Goal: Transaction & Acquisition: Obtain resource

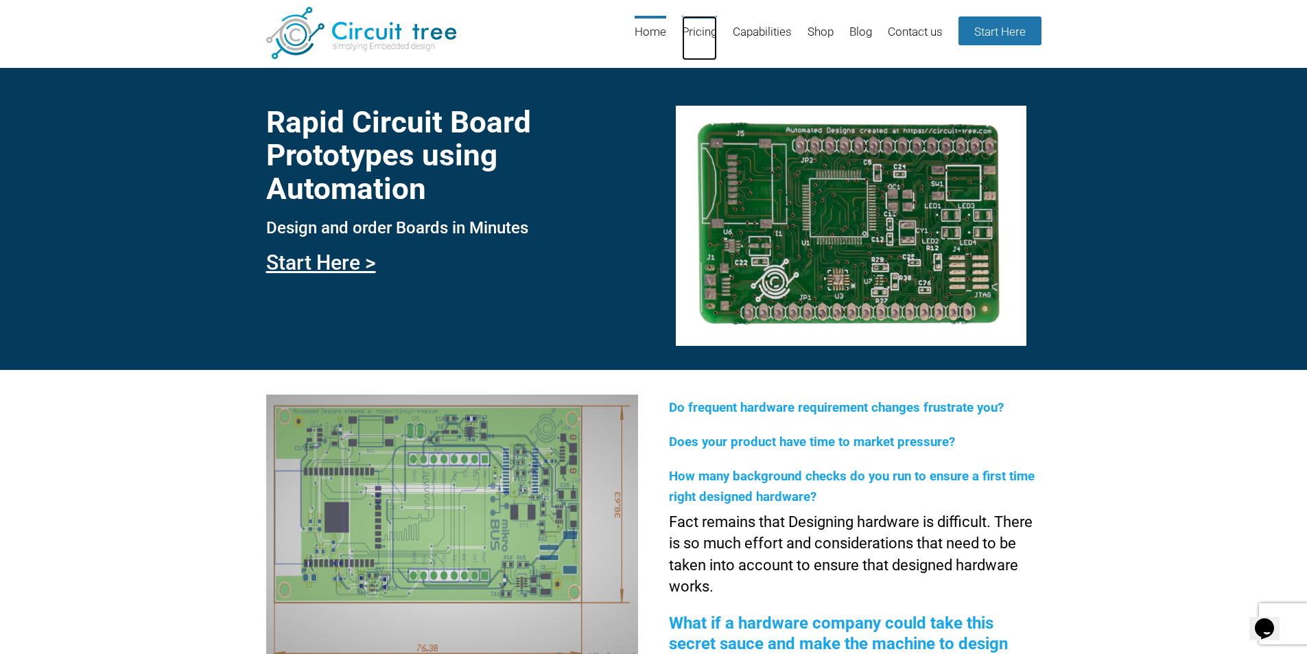
click at [703, 29] on link "Pricing" at bounding box center [699, 38] width 35 height 45
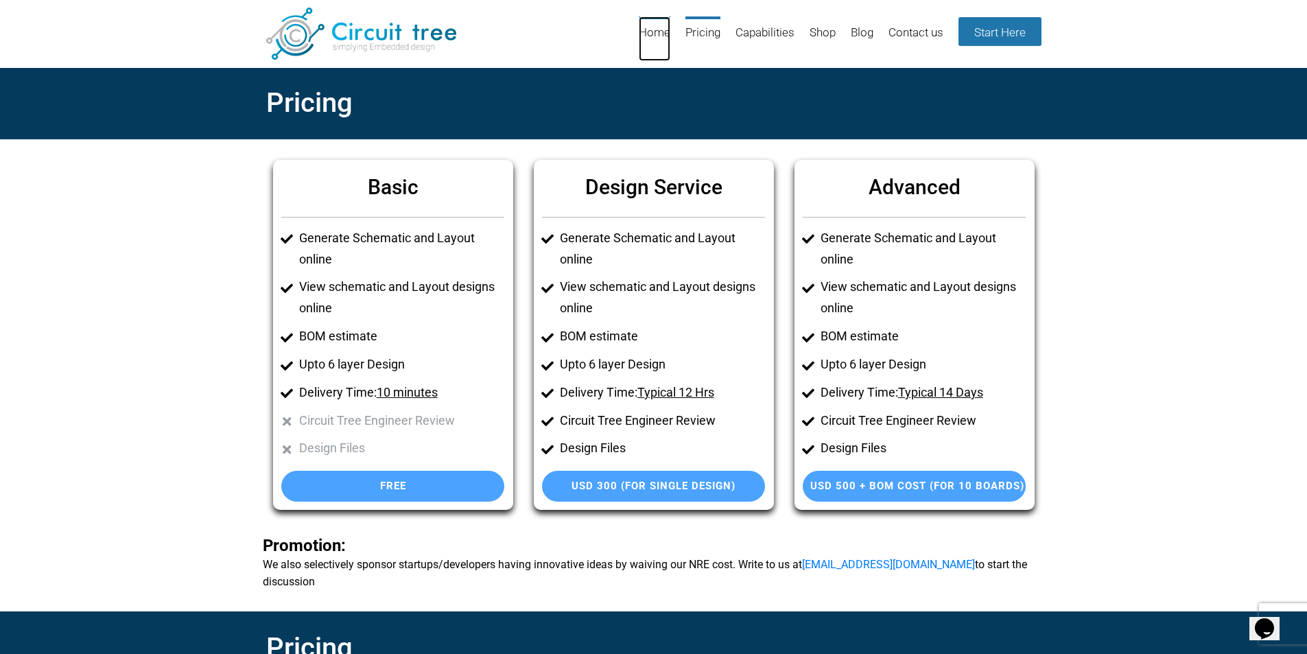
click at [640, 26] on link "Home" at bounding box center [655, 38] width 32 height 45
click at [995, 33] on link "Start Here" at bounding box center [999, 31] width 83 height 29
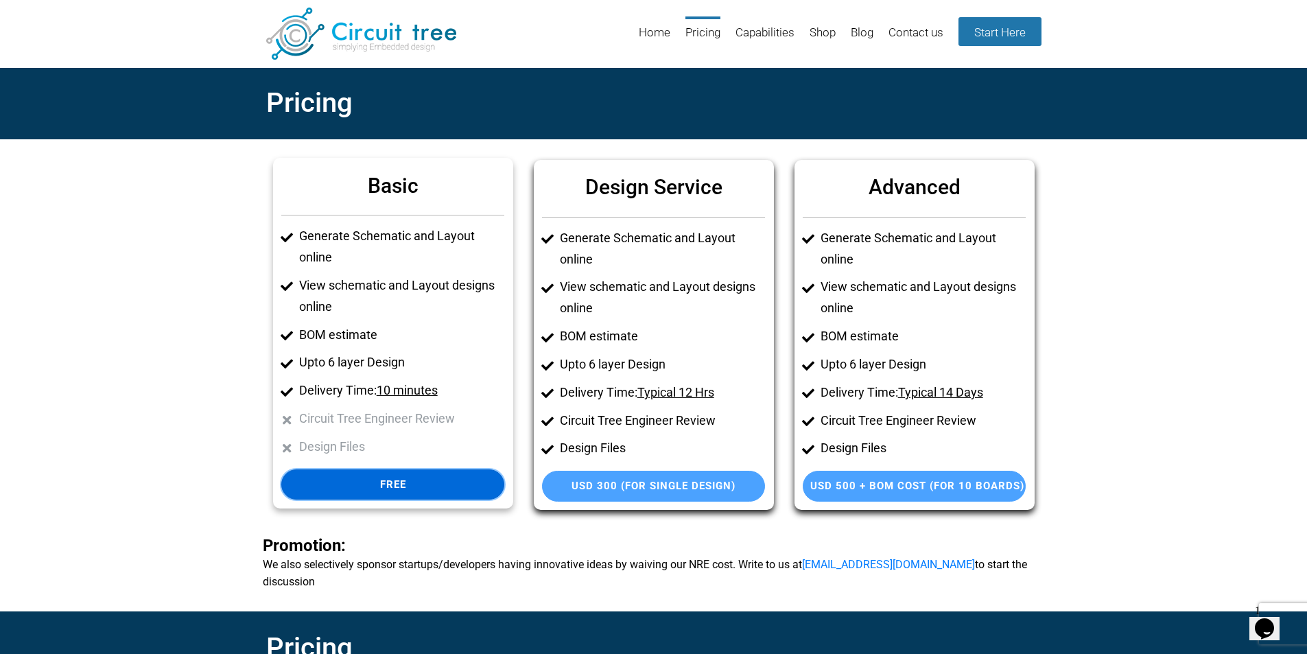
click at [393, 484] on link "Free" at bounding box center [392, 484] width 223 height 31
